Goal: Task Accomplishment & Management: Manage account settings

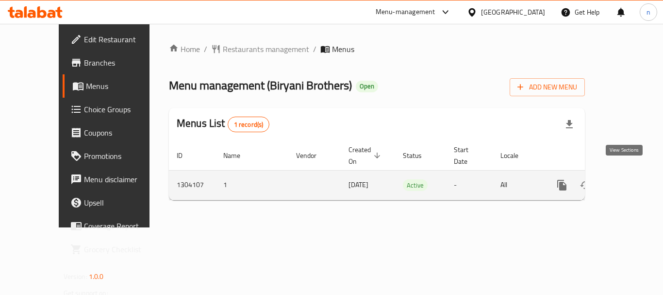
click at [626, 179] on icon "enhanced table" at bounding box center [632, 185] width 12 height 12
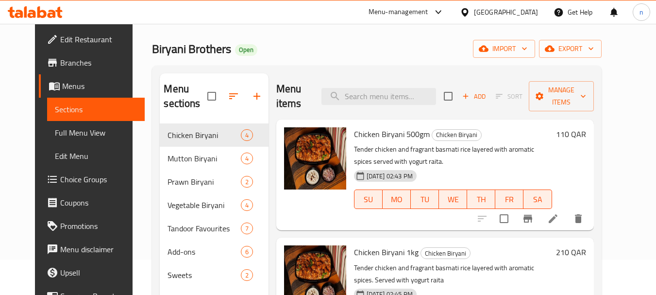
scroll to position [49, 0]
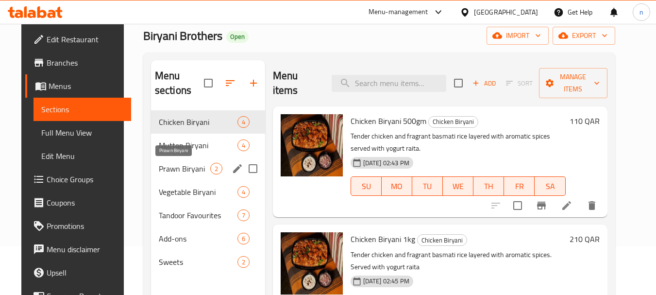
click at [159, 171] on span "Prawn Biryani" at bounding box center [184, 169] width 51 height 12
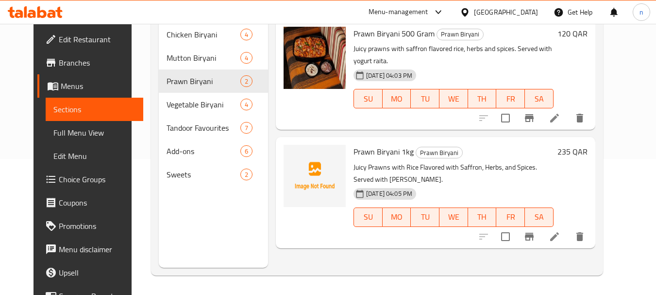
scroll to position [87, 0]
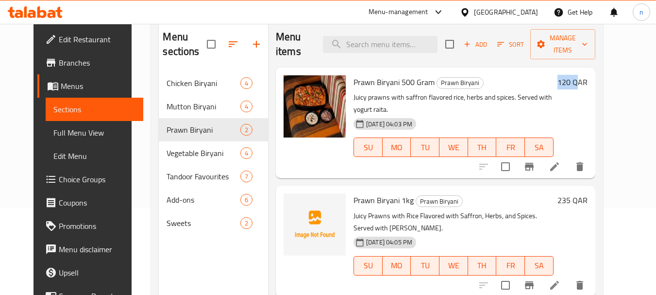
drag, startPoint x: 591, startPoint y: 67, endPoint x: 612, endPoint y: 69, distance: 21.6
click at [587, 75] on div "120 QAR" at bounding box center [570, 82] width 34 height 14
drag, startPoint x: 589, startPoint y: 174, endPoint x: 599, endPoint y: 174, distance: 10.2
click at [587, 193] on div "235 QAR" at bounding box center [570, 200] width 34 height 14
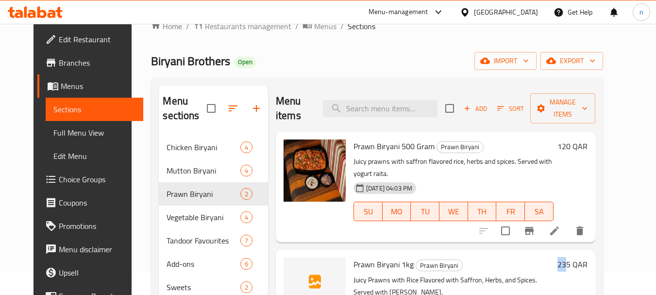
scroll to position [0, 0]
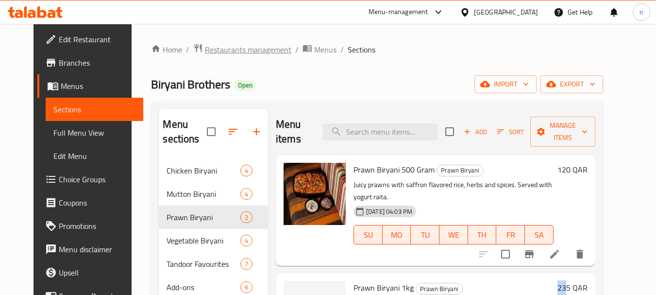
click at [230, 51] on span "Restaurants management" at bounding box center [248, 50] width 86 height 12
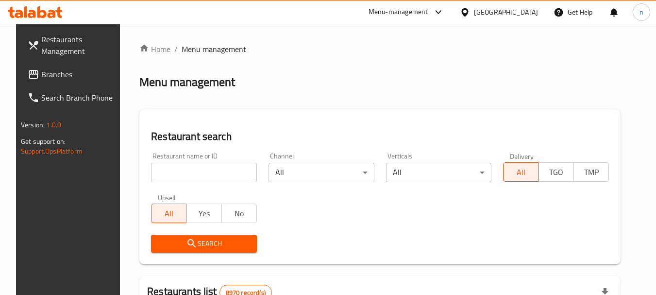
click at [521, 13] on div "[GEOGRAPHIC_DATA]" at bounding box center [506, 12] width 64 height 11
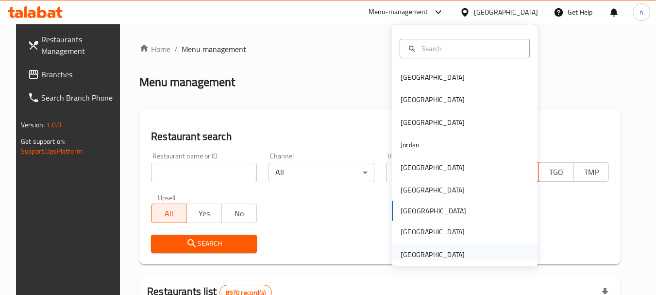
click at [414, 257] on div "[GEOGRAPHIC_DATA]" at bounding box center [433, 254] width 64 height 11
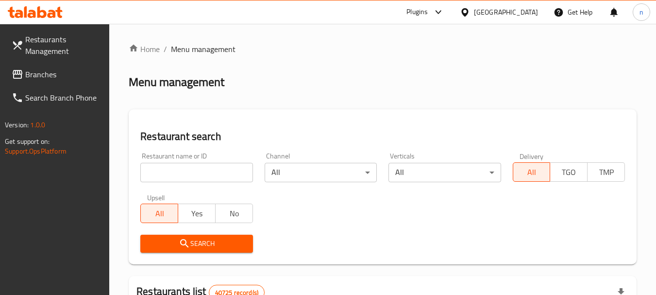
click at [54, 74] on span "Branches" at bounding box center [63, 74] width 77 height 12
